Goal: Information Seeking & Learning: Learn about a topic

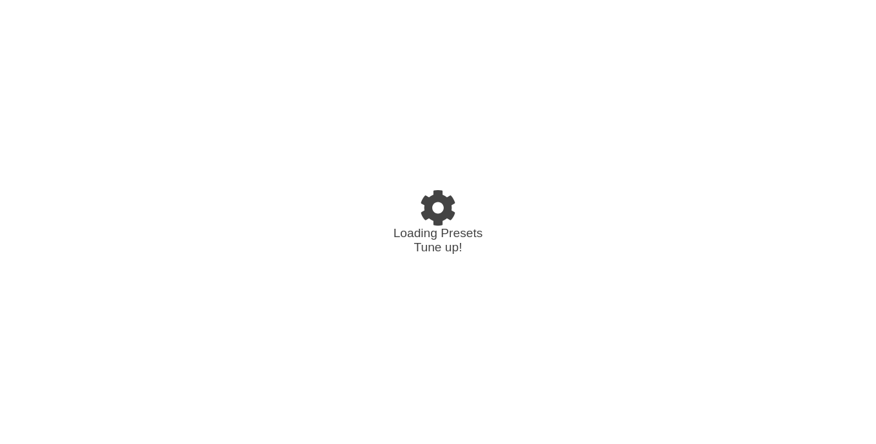
select select "C"
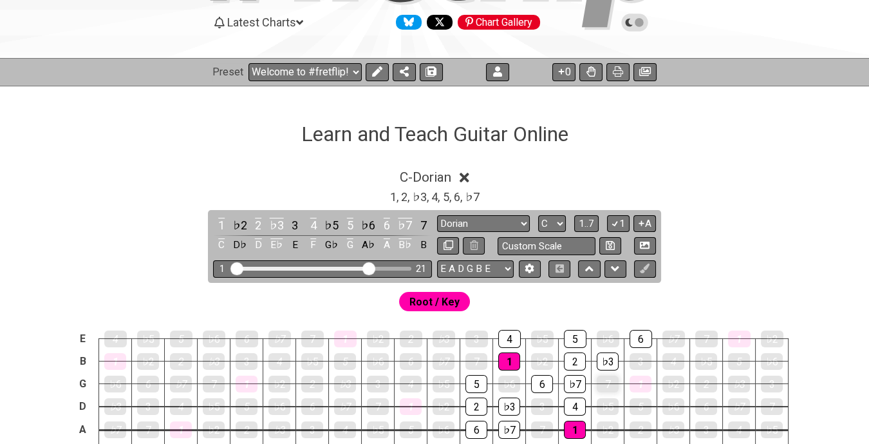
scroll to position [214, 0]
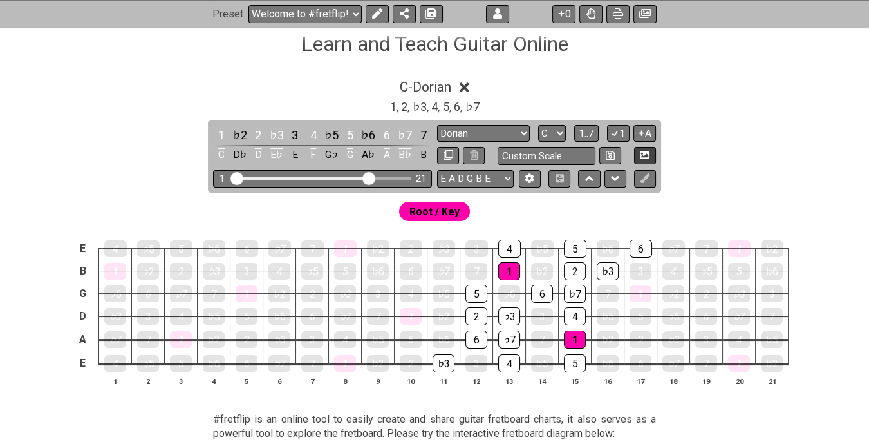
click at [648, 158] on icon at bounding box center [645, 154] width 10 height 7
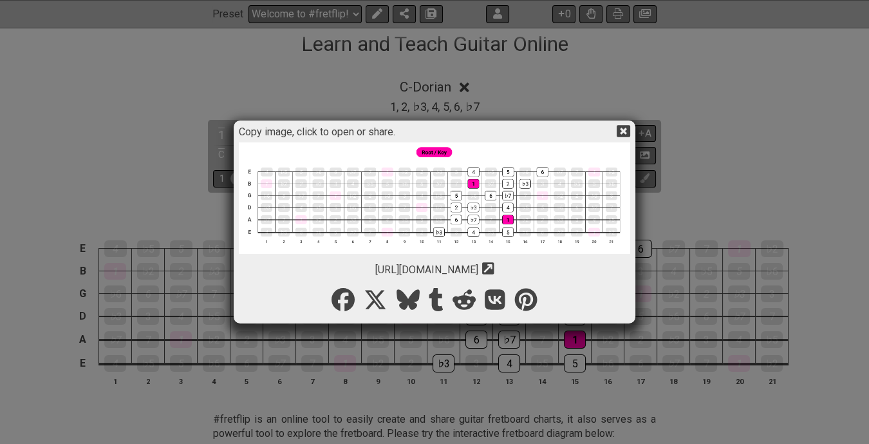
click at [305, 263] on div "[URL][DOMAIN_NAME] Copy url to clipboard" at bounding box center [434, 265] width 391 height 19
drag, startPoint x: 303, startPoint y: 268, endPoint x: 543, endPoint y: 295, distance: 241.6
click at [546, 290] on div "Copy image, click to open or share. [URL][DOMAIN_NAME] Copy url to clipboard" at bounding box center [435, 222] width 398 height 198
drag, startPoint x: 306, startPoint y: 268, endPoint x: 321, endPoint y: 274, distance: 15.7
click at [356, 272] on div "[URL][DOMAIN_NAME] Copy url to clipboard" at bounding box center [434, 265] width 391 height 19
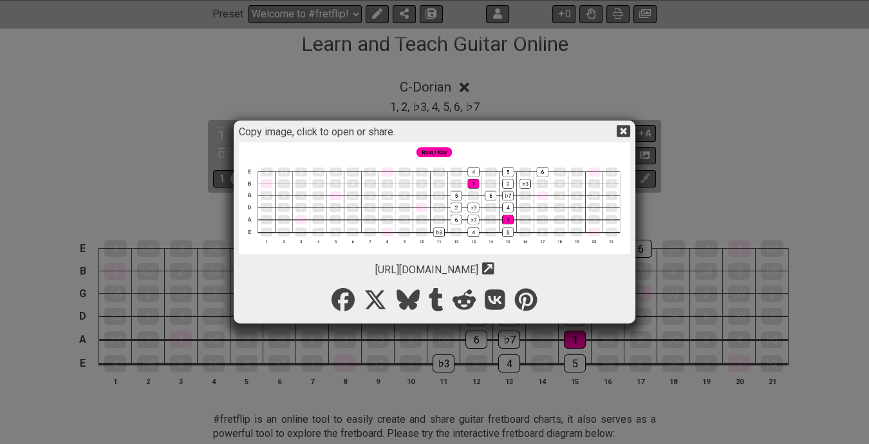
drag, startPoint x: 308, startPoint y: 270, endPoint x: 579, endPoint y: 268, distance: 271.1
click at [579, 268] on div "[URL][DOMAIN_NAME] Copy url to clipboard" at bounding box center [434, 265] width 391 height 19
copy span "[URL][DOMAIN_NAME]"
click at [624, 129] on icon at bounding box center [624, 131] width 14 height 14
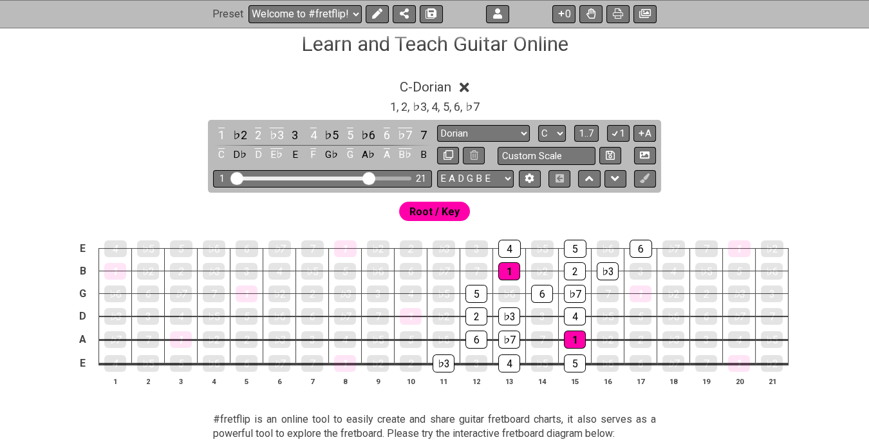
click at [770, 171] on div "C - Dorian 1 , 2 , ♭3 , 4 , 5 , 6 , ♭7 1 ♭2 2 ♭3 3 4 ♭5 5 ♭6 6 ♭7 7 C D♭ D E♭ E…" at bounding box center [434, 237] width 869 height 333
click at [499, 11] on icon at bounding box center [497, 14] width 9 height 10
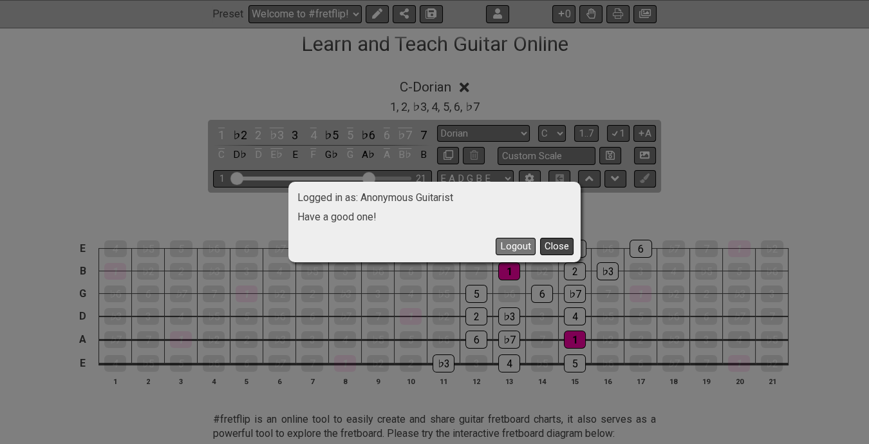
click at [552, 249] on button "Close" at bounding box center [556, 246] width 33 height 17
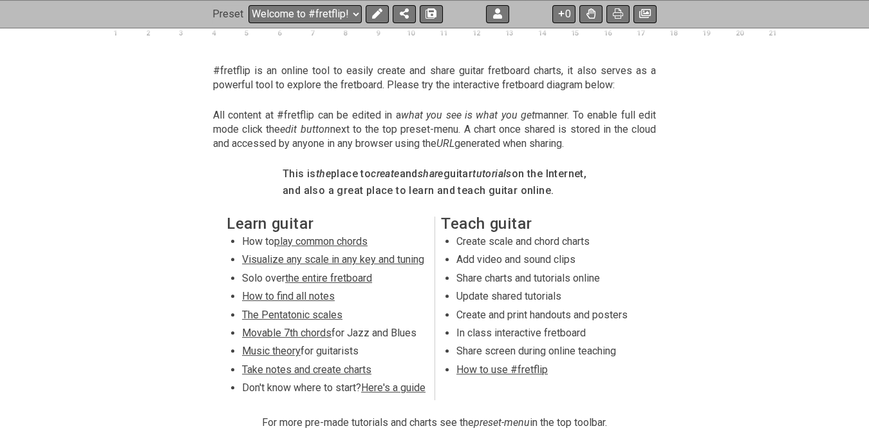
scroll to position [570, 0]
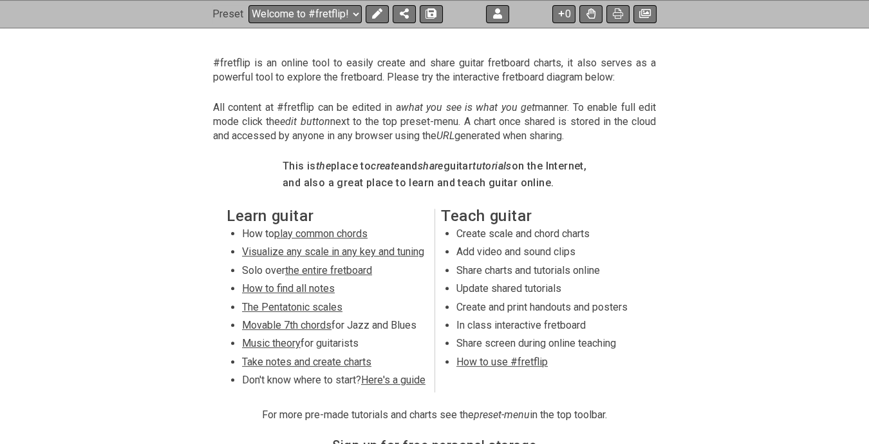
drag, startPoint x: 487, startPoint y: 253, endPoint x: 541, endPoint y: 254, distance: 54.7
click at [533, 254] on li "Add video and sound clips" at bounding box center [549, 254] width 184 height 18
drag, startPoint x: 573, startPoint y: 254, endPoint x: 579, endPoint y: 258, distance: 7.9
click at [574, 254] on li "Add video and sound clips" at bounding box center [549, 254] width 184 height 18
click at [686, 362] on section "Learn guitar How to play common chords Visualize any scale in any key and tunin…" at bounding box center [434, 303] width 869 height 200
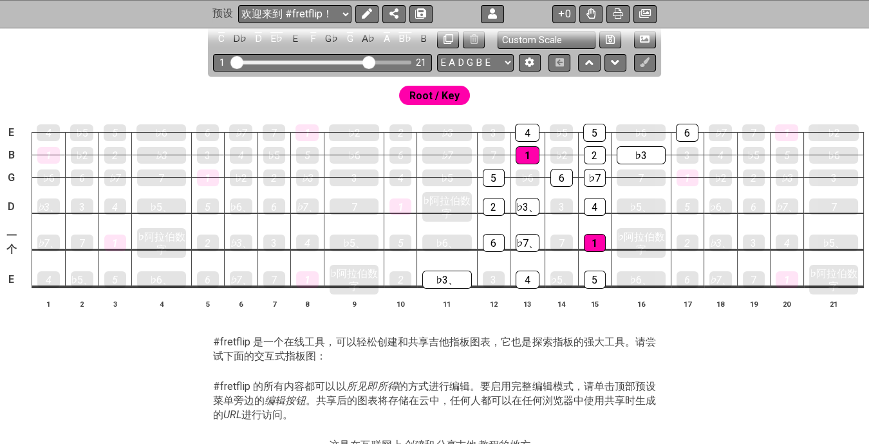
scroll to position [319, 0]
